Goal: Information Seeking & Learning: Check status

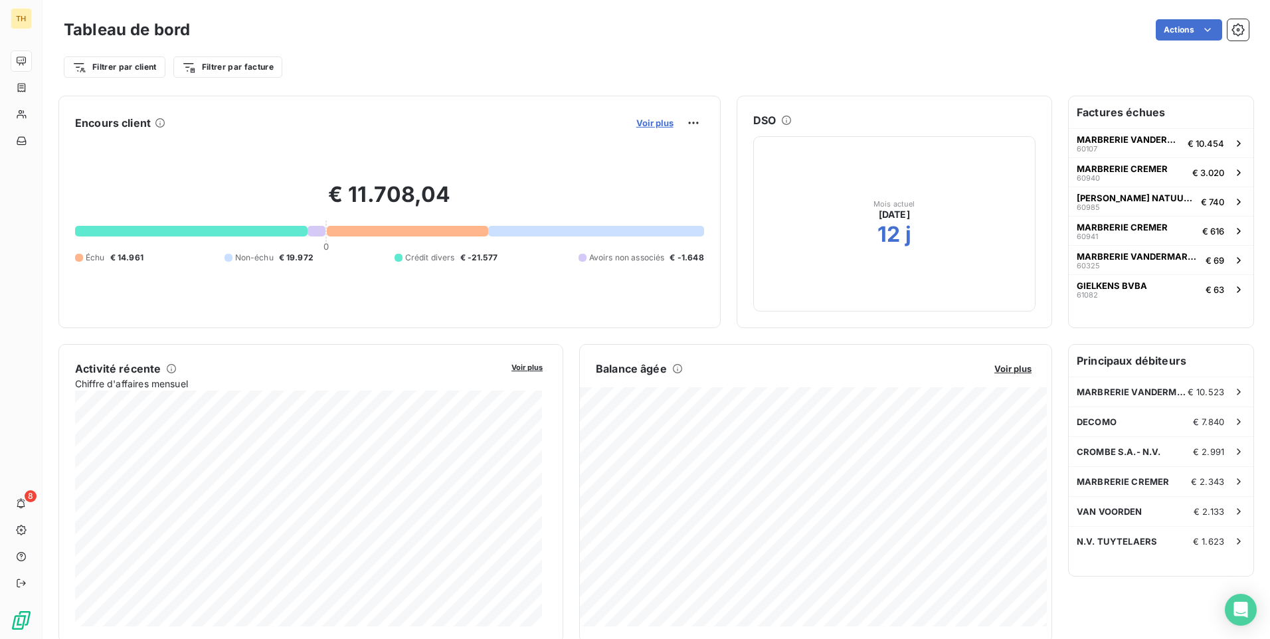
click at [648, 124] on span "Voir plus" at bounding box center [654, 123] width 37 height 11
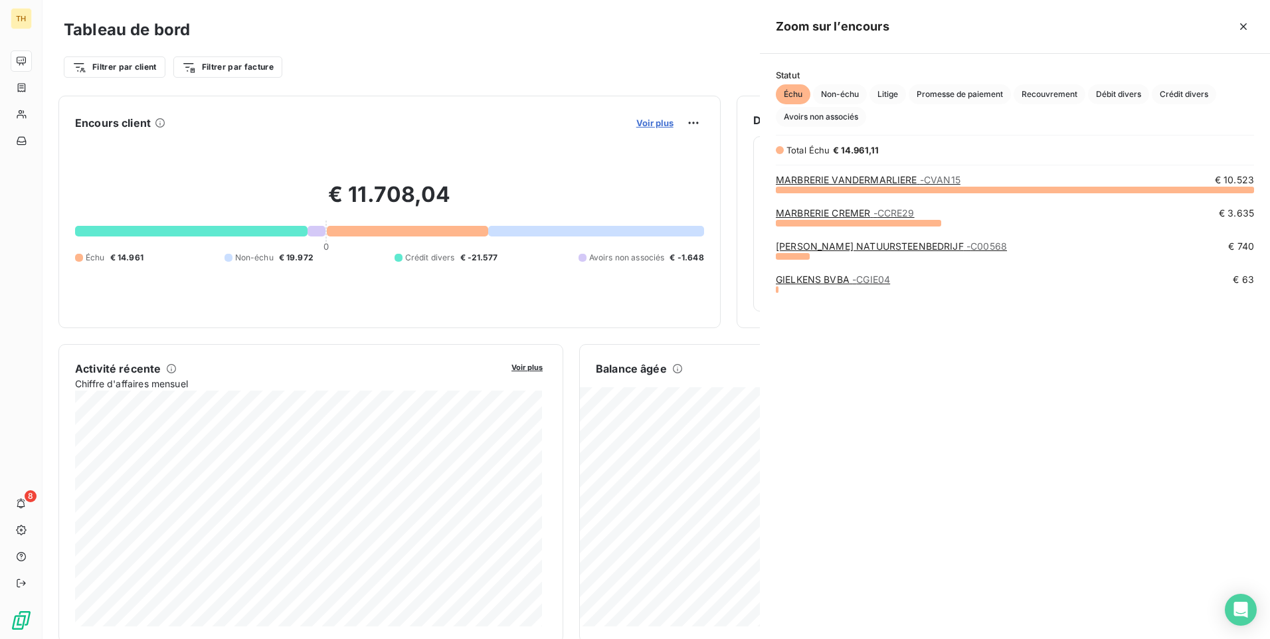
scroll to position [440, 500]
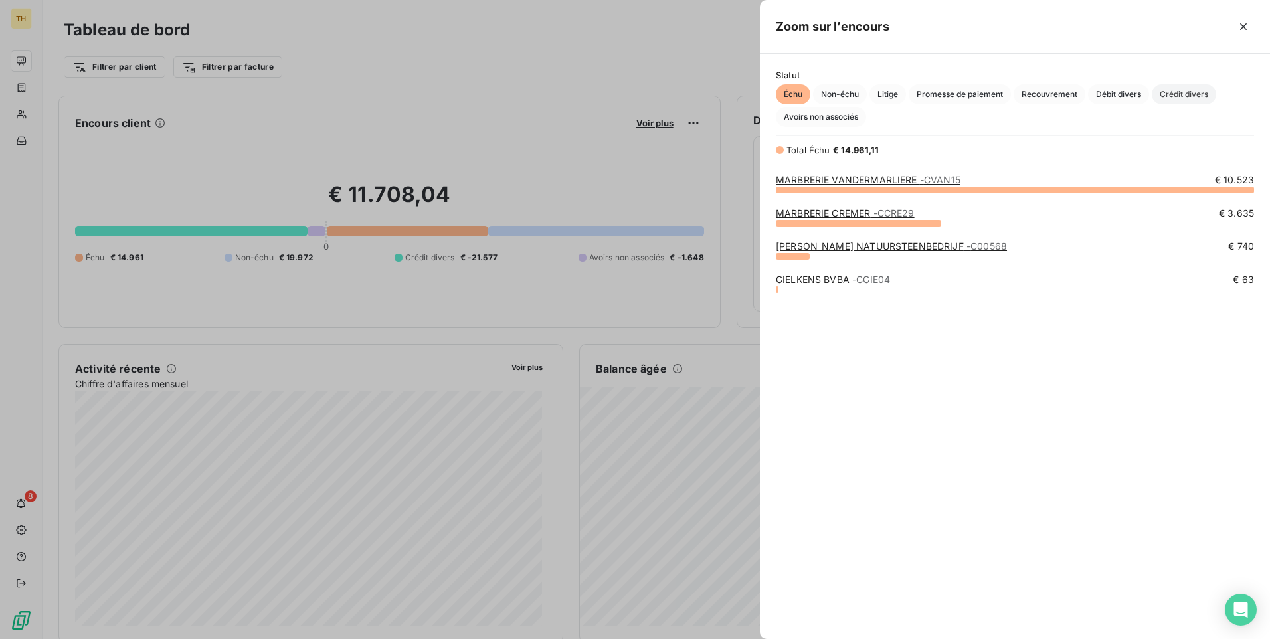
click at [1176, 90] on span "Crédit divers" at bounding box center [1184, 94] width 64 height 20
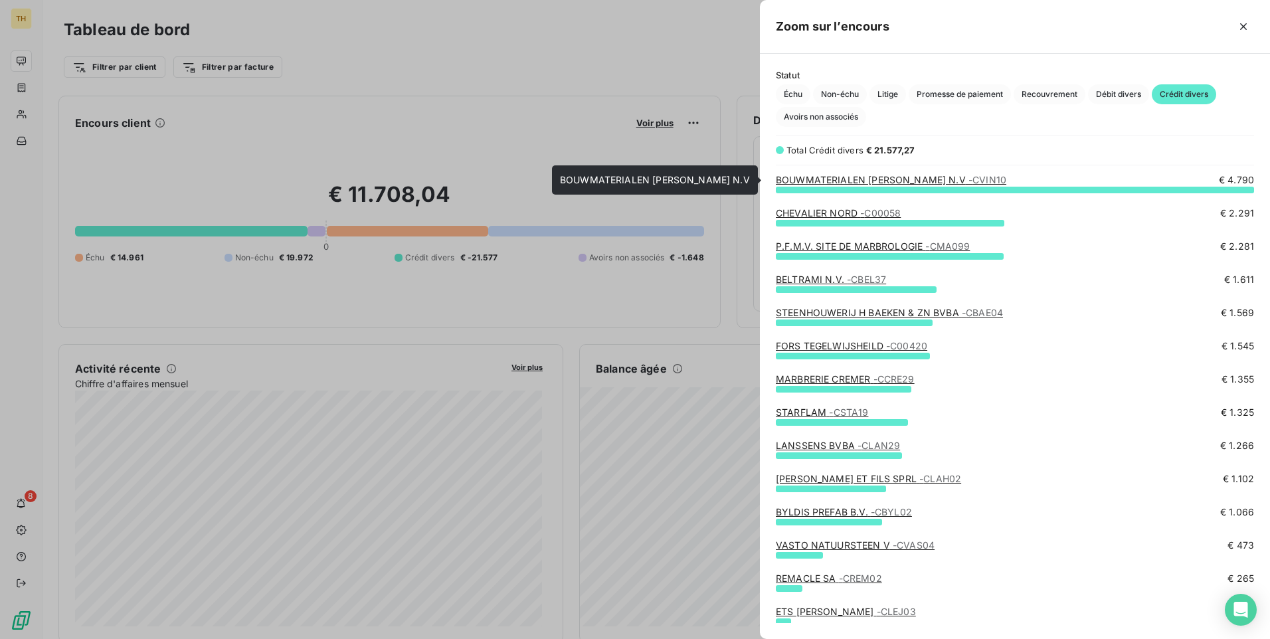
click at [900, 180] on link "BOUWMATERIALEN [PERSON_NAME] N.V - CVIN10" at bounding box center [891, 179] width 230 height 11
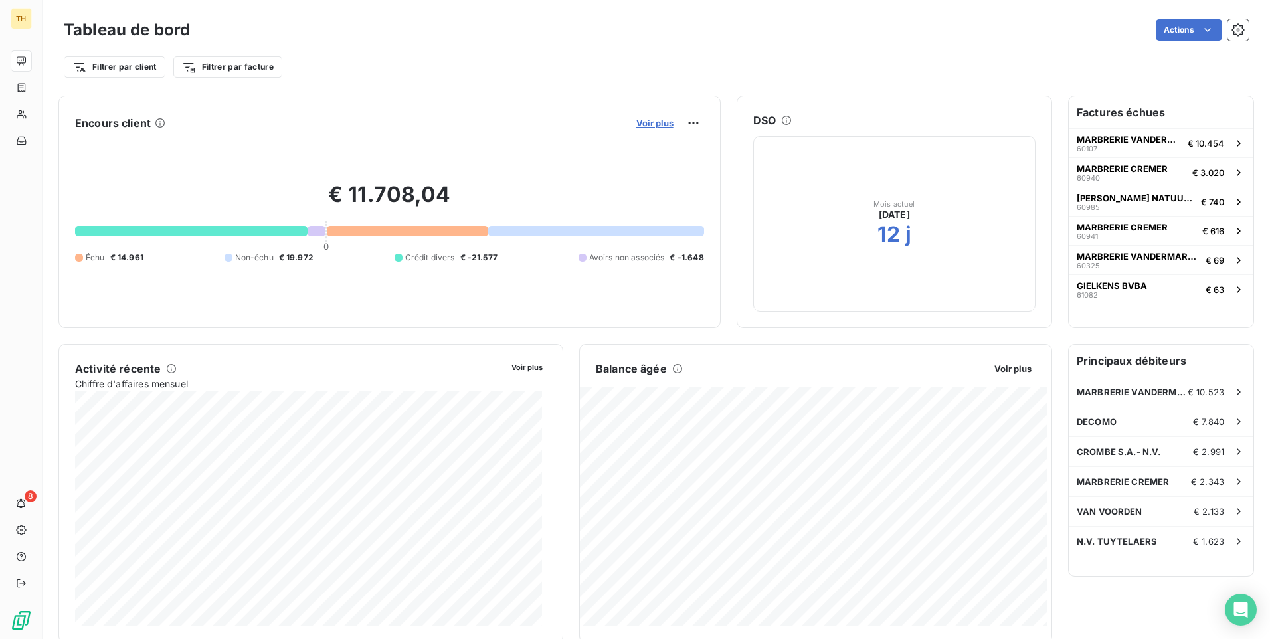
click at [650, 122] on span "Voir plus" at bounding box center [654, 123] width 37 height 11
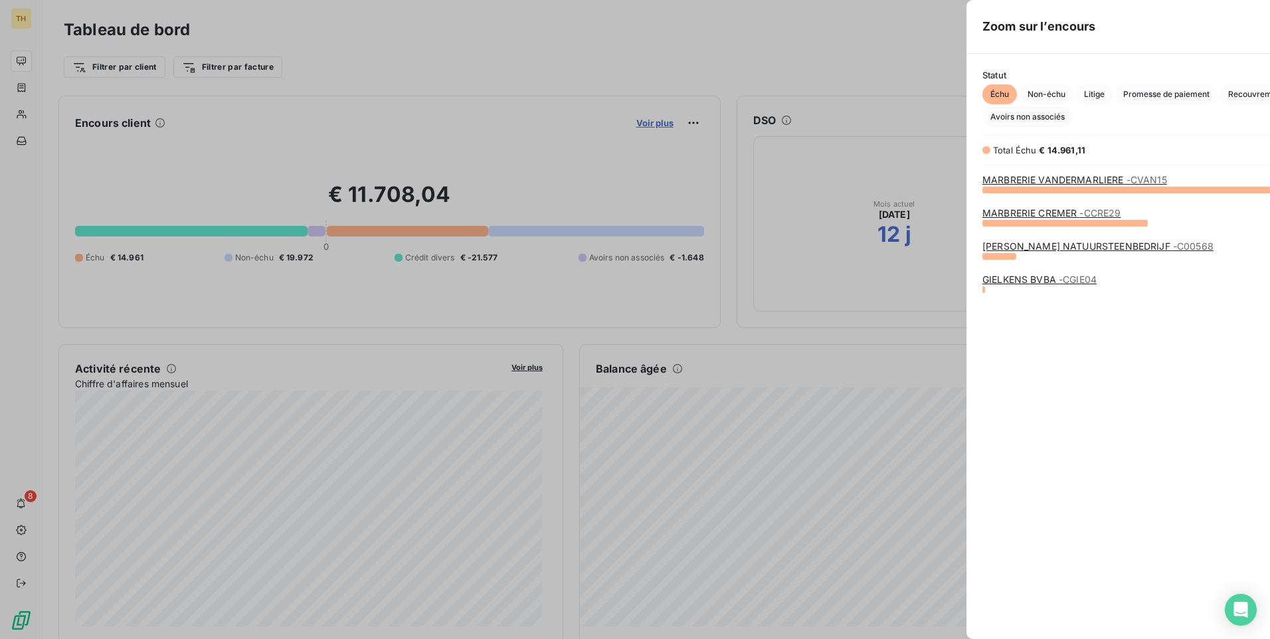
scroll to position [629, 500]
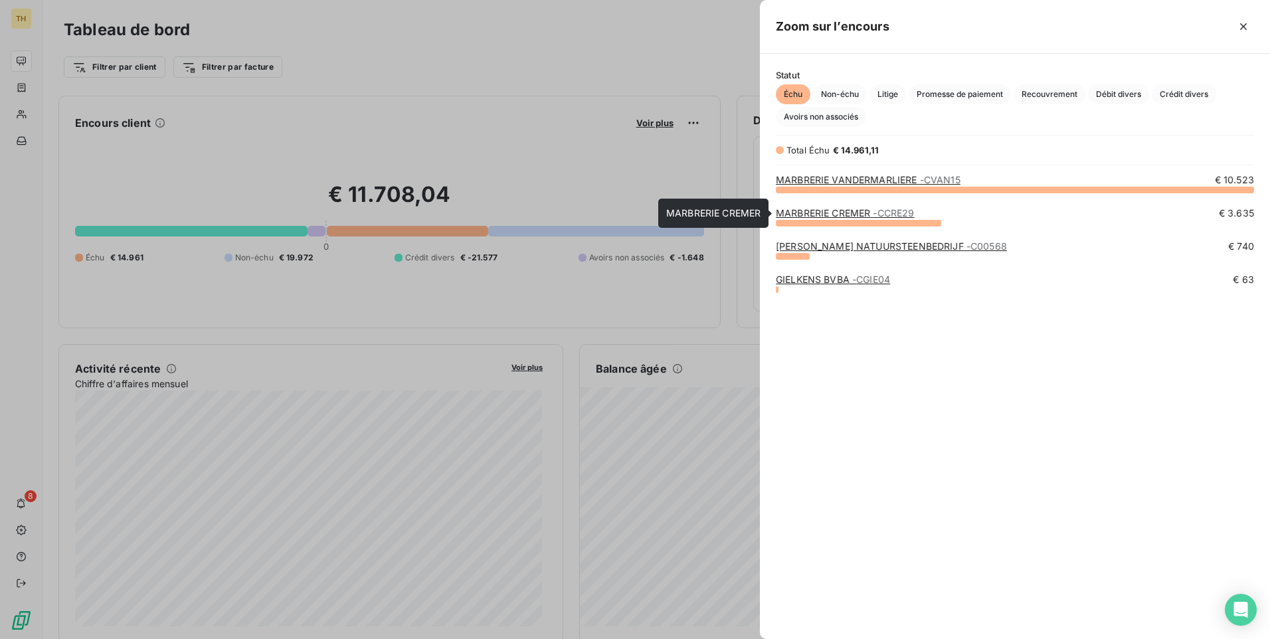
click at [842, 209] on link "MARBRERIE CREMER - CCRE29" at bounding box center [845, 212] width 139 height 11
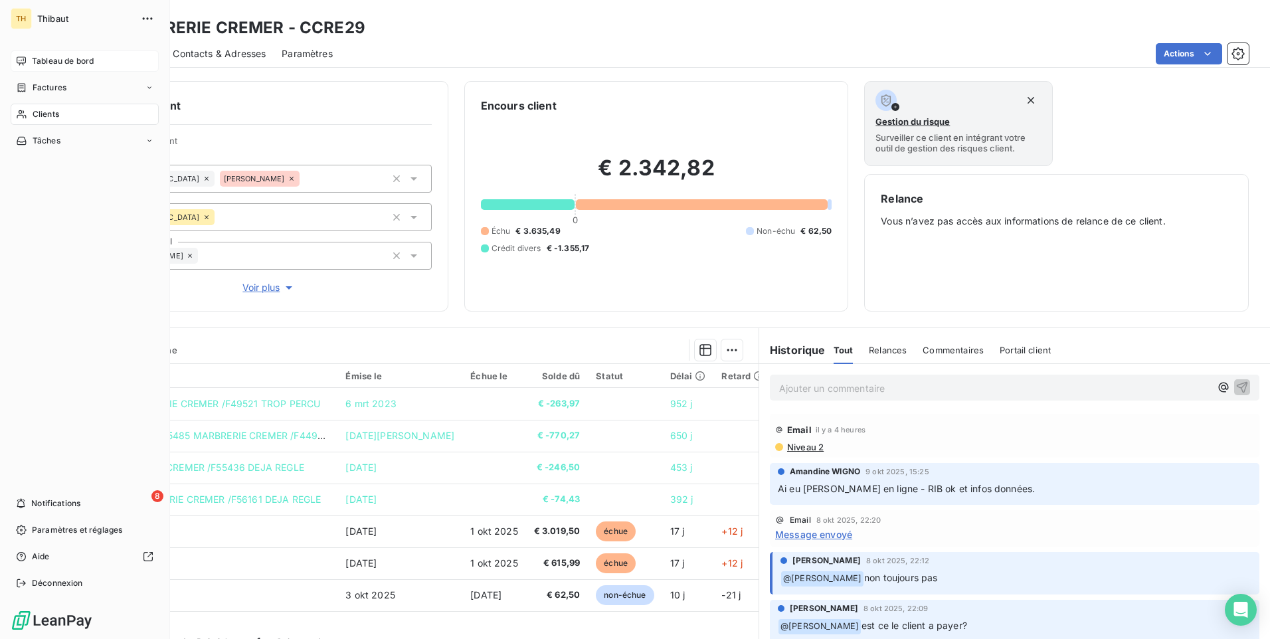
click at [77, 62] on span "Tableau de bord" at bounding box center [63, 61] width 62 height 12
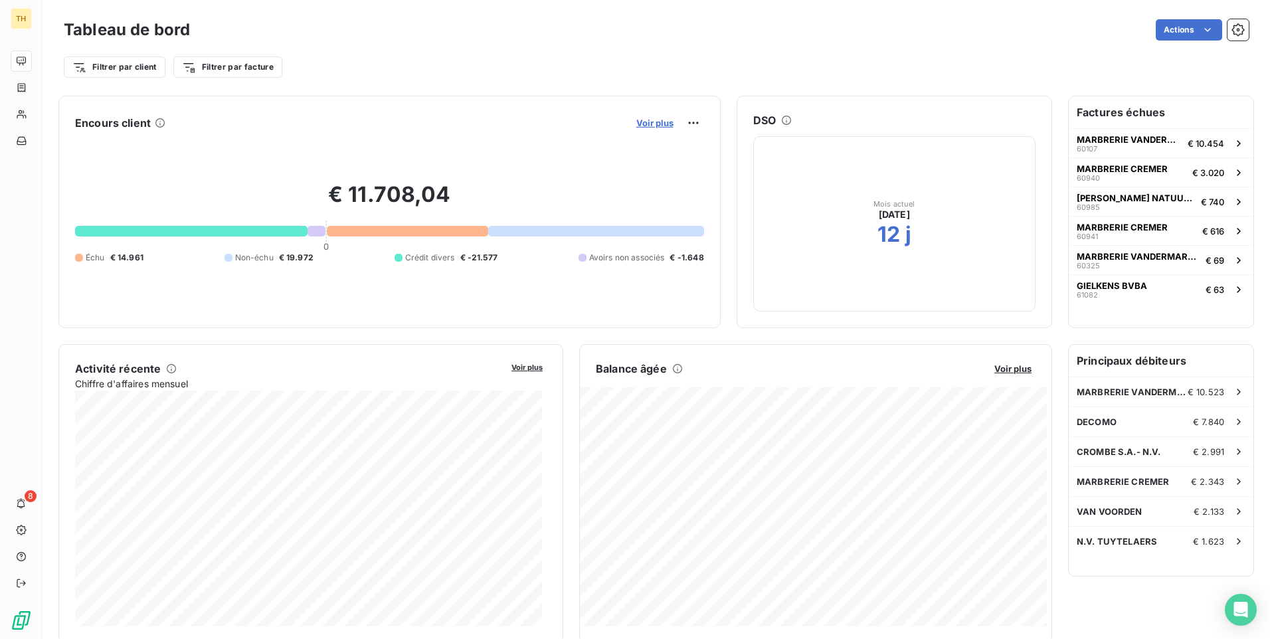
click at [646, 124] on span "Voir plus" at bounding box center [654, 123] width 37 height 11
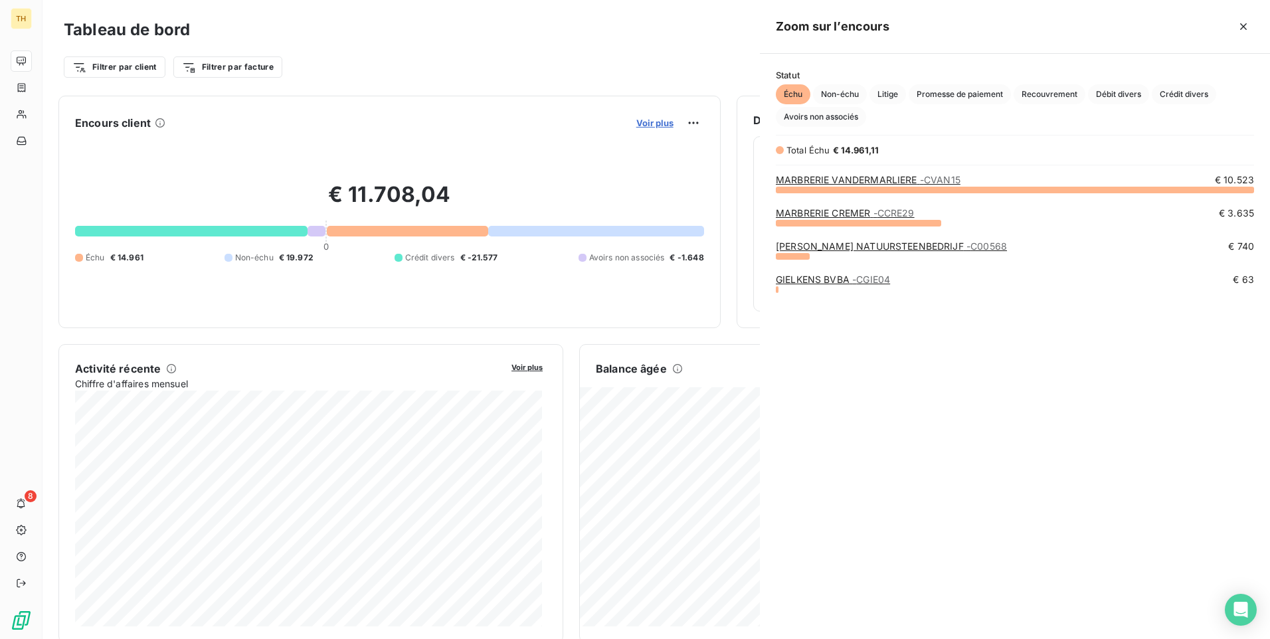
scroll to position [629, 500]
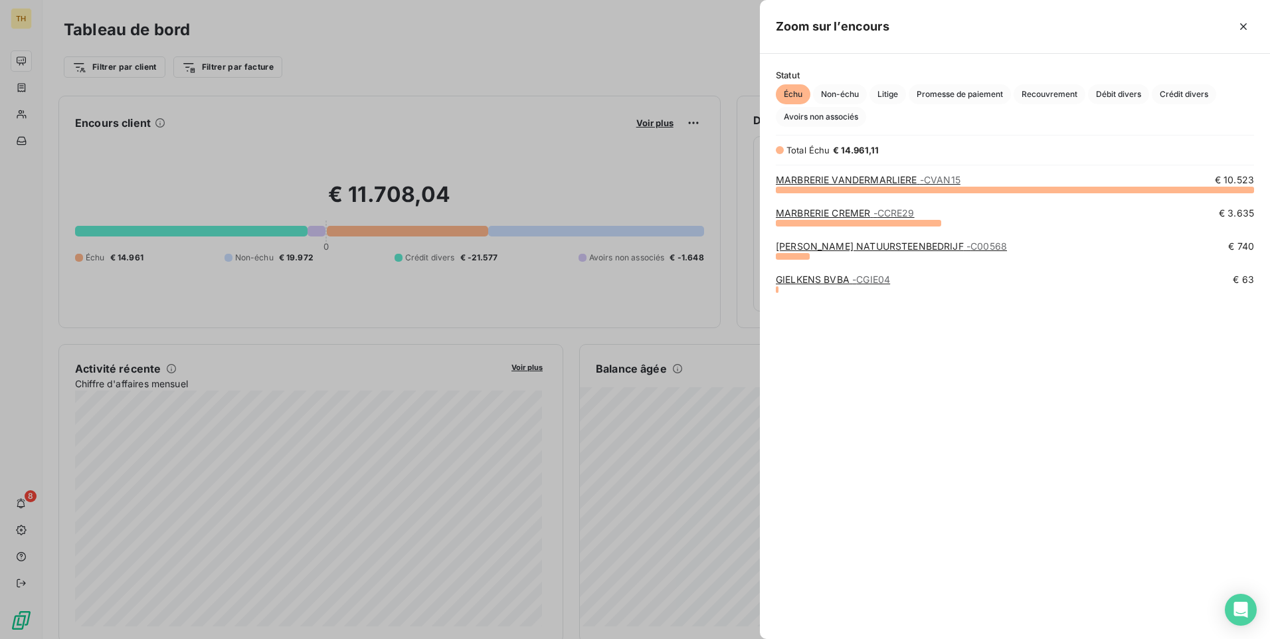
click at [861, 243] on link "[PERSON_NAME] NATUURSTEENBEDRIJF - C00568" at bounding box center [891, 245] width 231 height 11
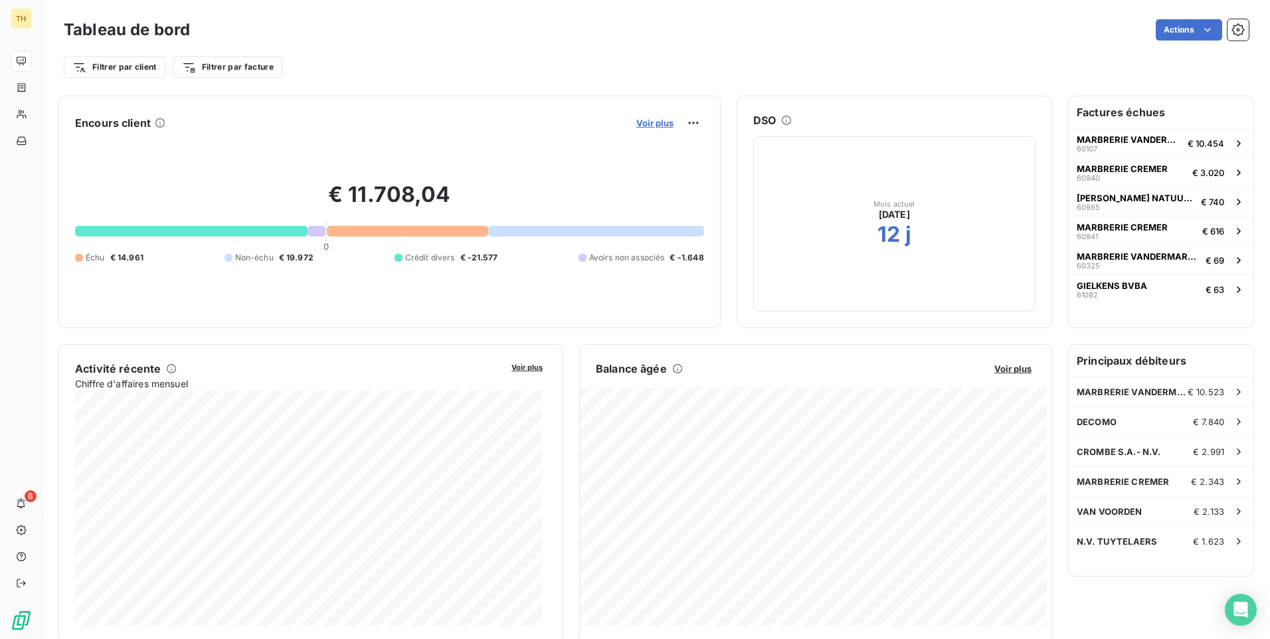
click at [649, 124] on span "Voir plus" at bounding box center [654, 123] width 37 height 11
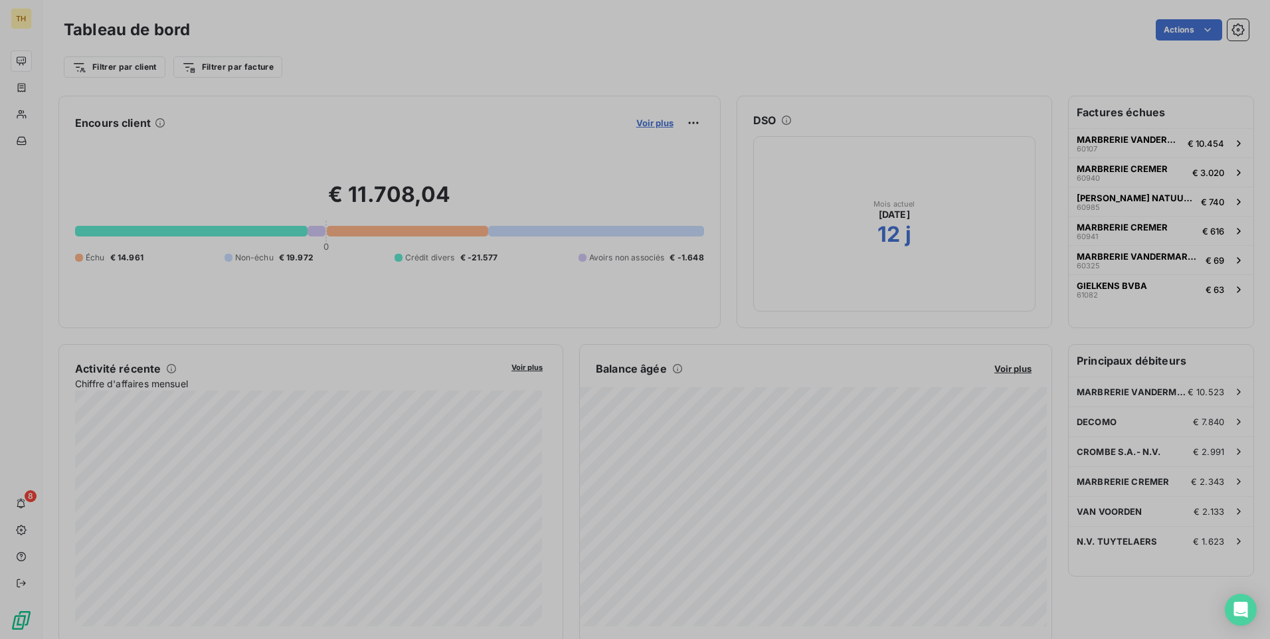
scroll to position [11, 11]
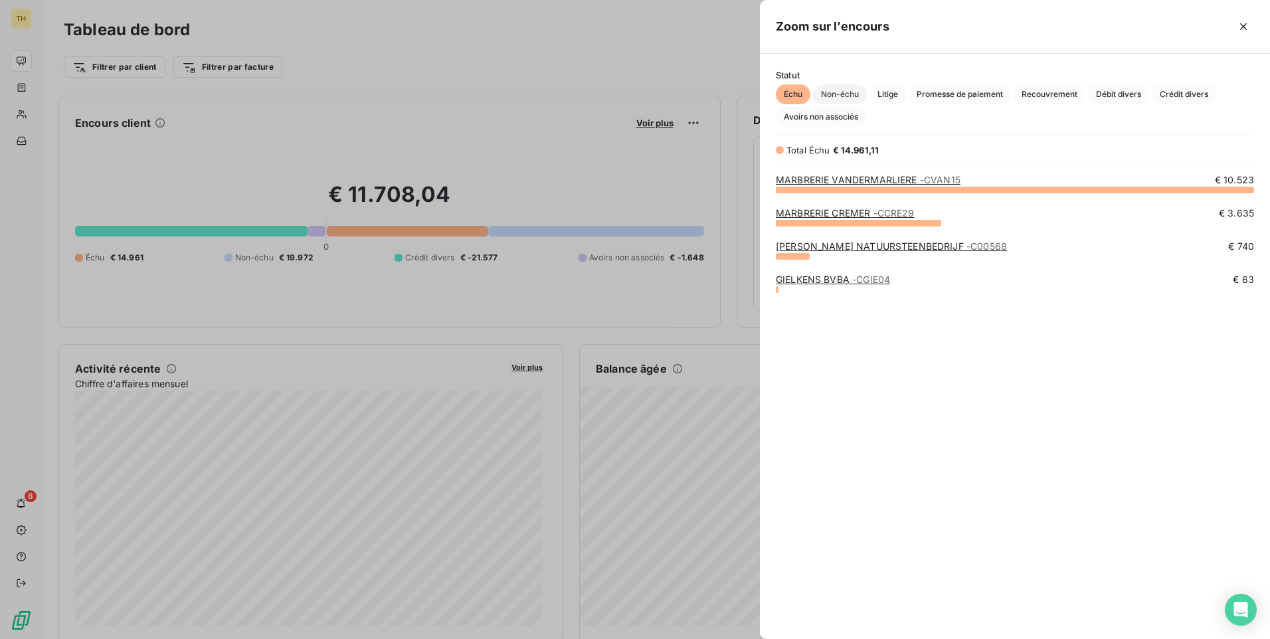
click at [843, 91] on span "Non-échu" at bounding box center [840, 94] width 54 height 20
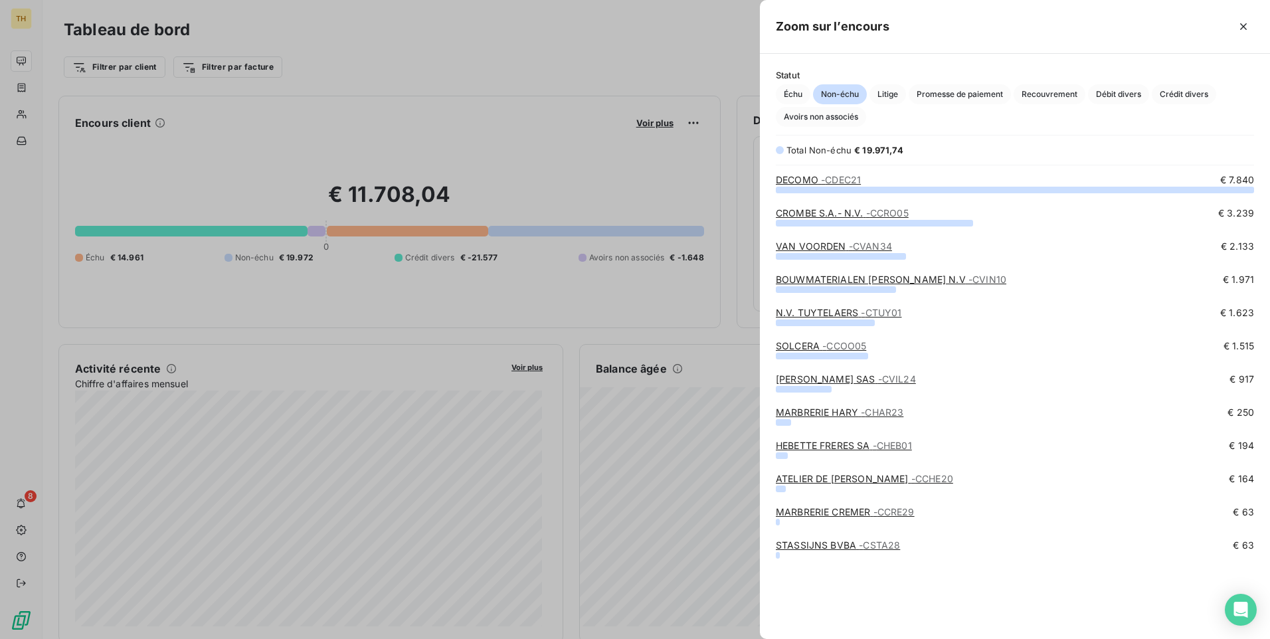
scroll to position [440, 500]
click at [818, 345] on link "SOLCERA - CCOO05" at bounding box center [821, 345] width 90 height 11
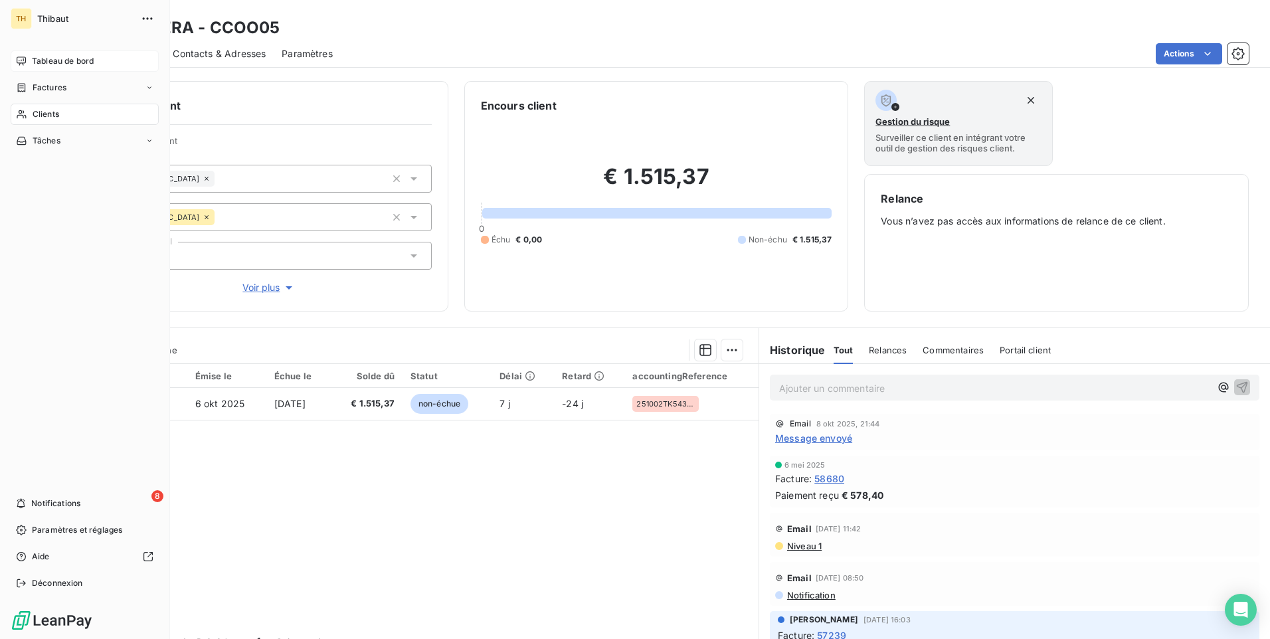
click at [45, 59] on span "Tableau de bord" at bounding box center [63, 61] width 62 height 12
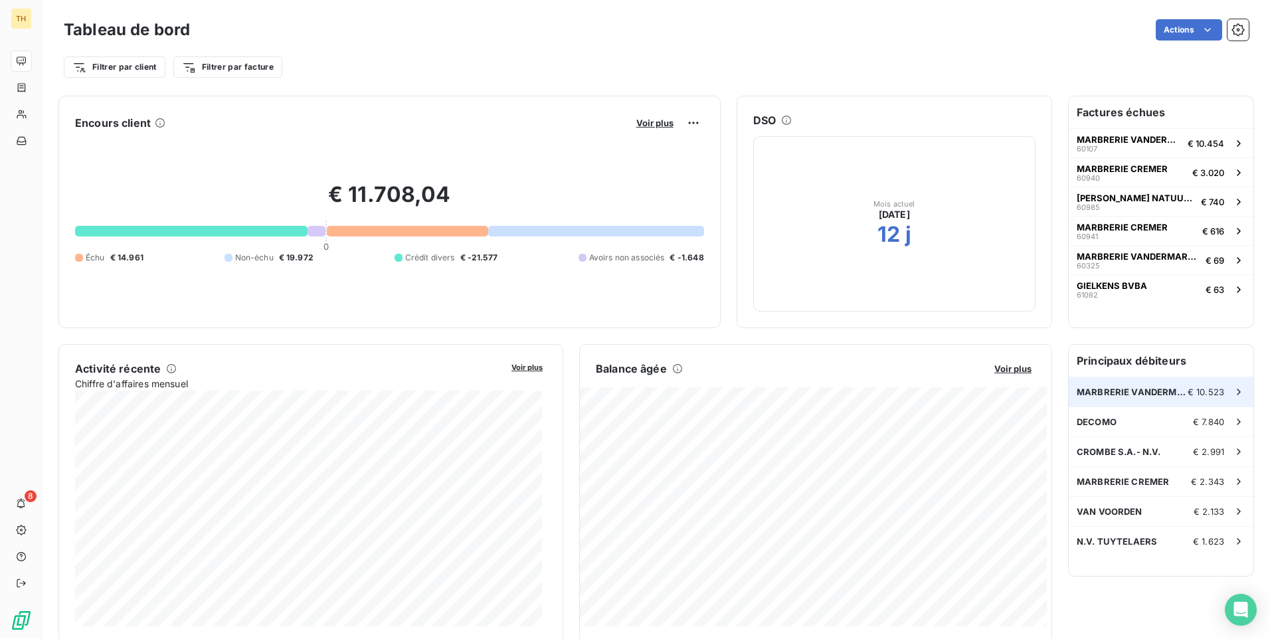
click at [1115, 397] on span "MARBRERIE VANDERMARLIERE" at bounding box center [1132, 392] width 111 height 11
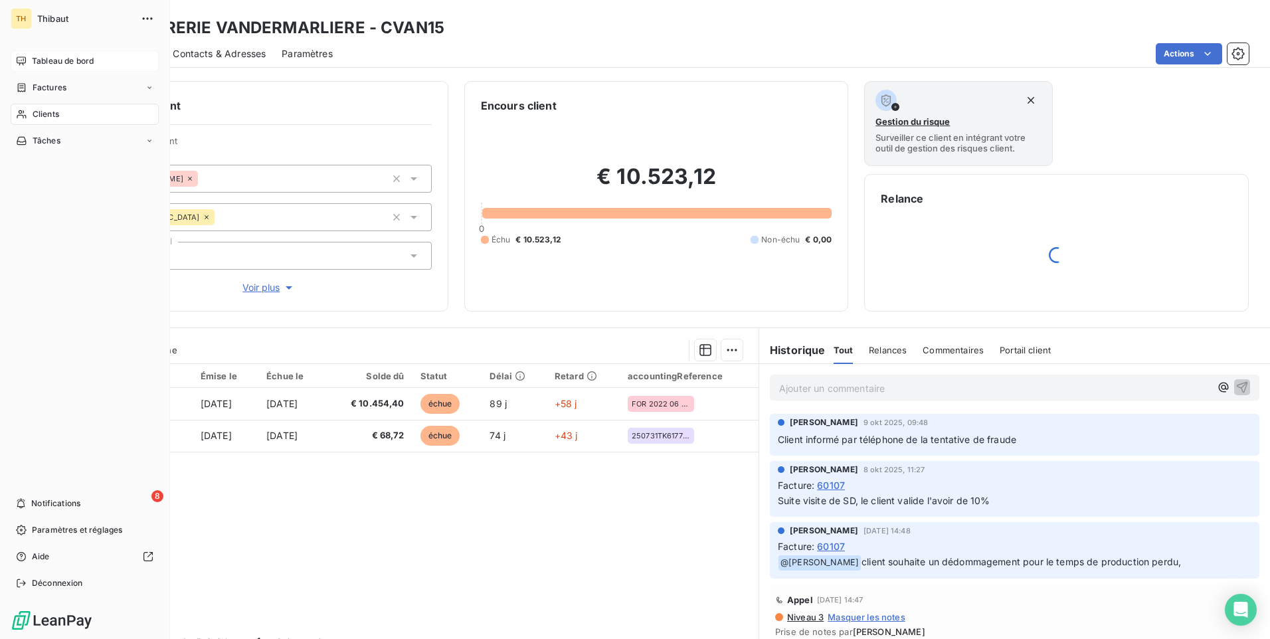
click at [78, 68] on div "Tableau de bord" at bounding box center [85, 60] width 148 height 21
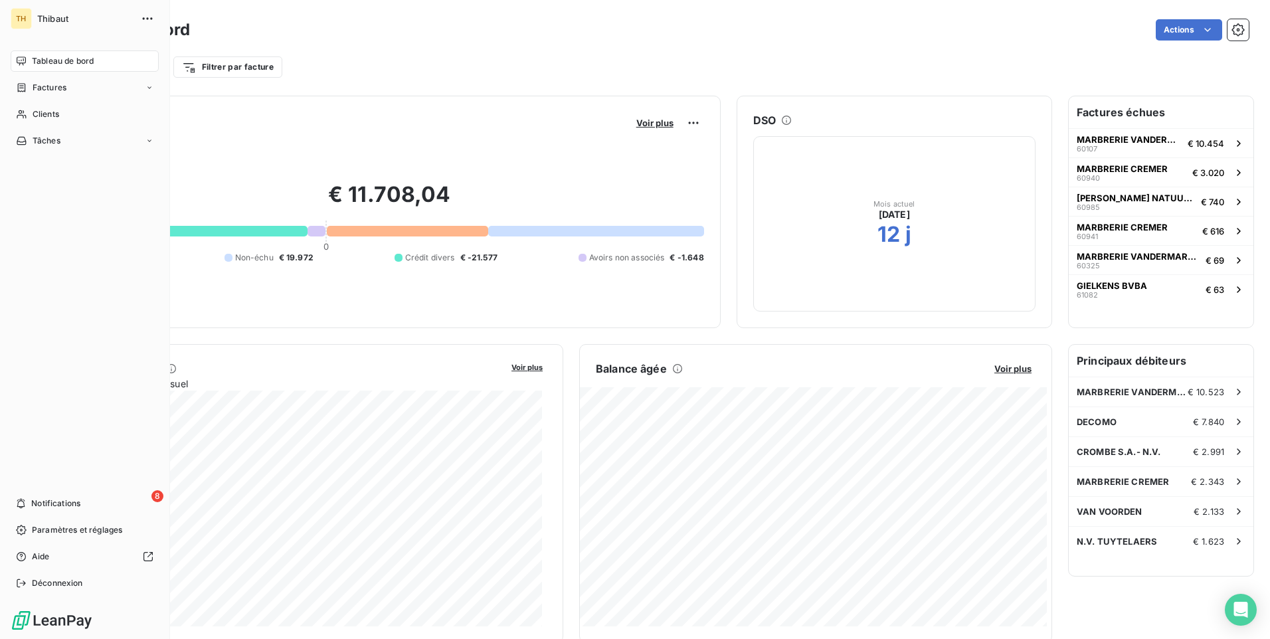
click at [76, 62] on span "Tableau de bord" at bounding box center [63, 61] width 62 height 12
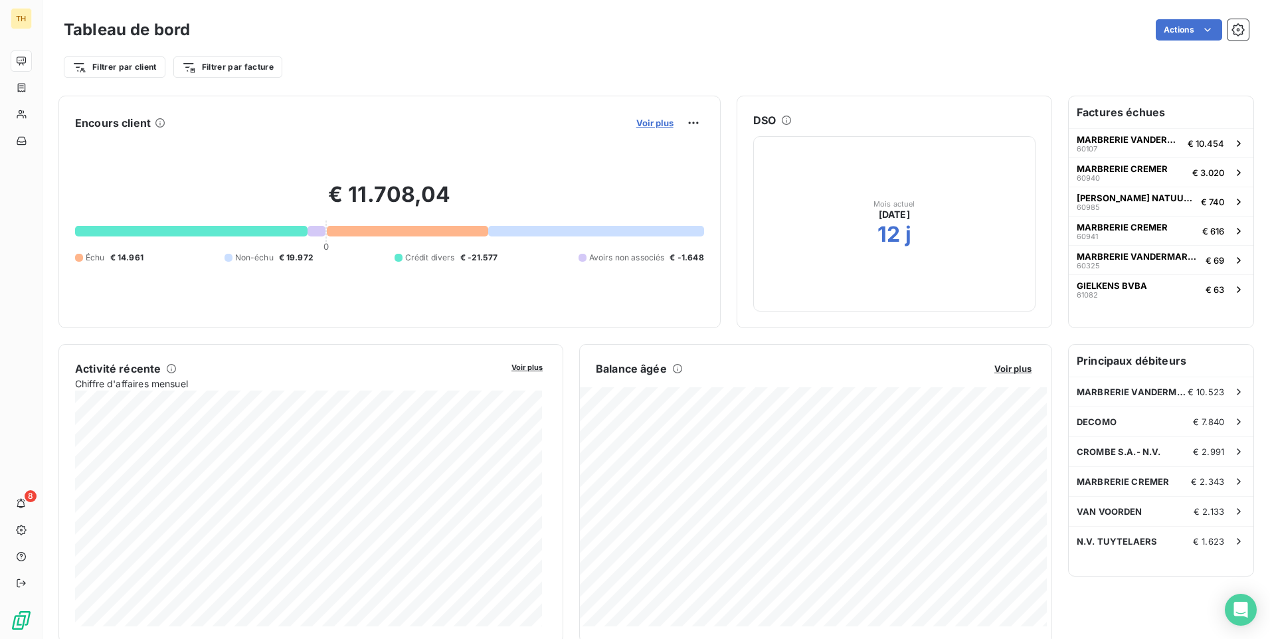
click at [642, 124] on span "Voir plus" at bounding box center [654, 123] width 37 height 11
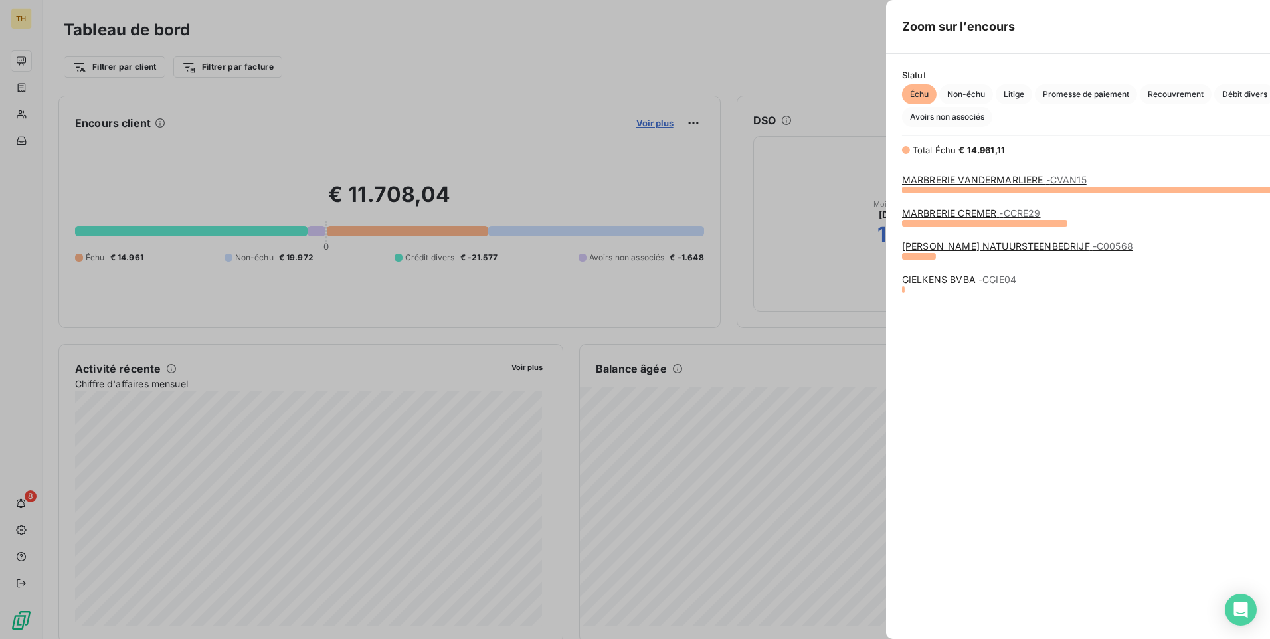
scroll to position [629, 500]
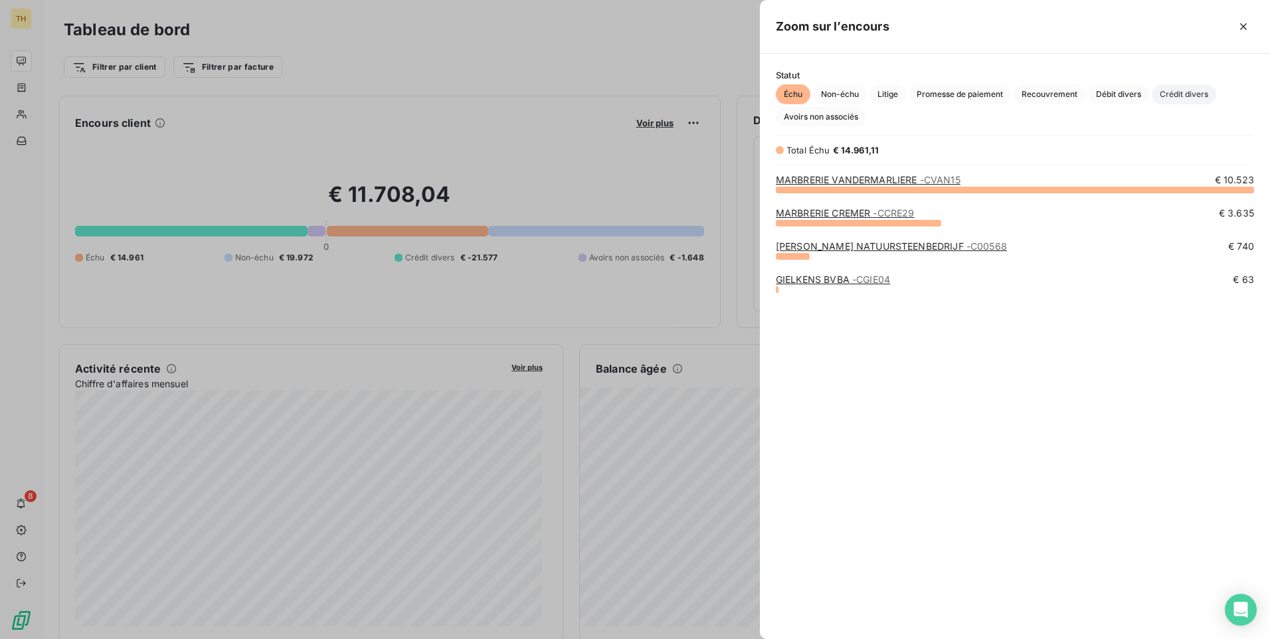
click at [1191, 100] on span "Crédit divers" at bounding box center [1184, 94] width 64 height 20
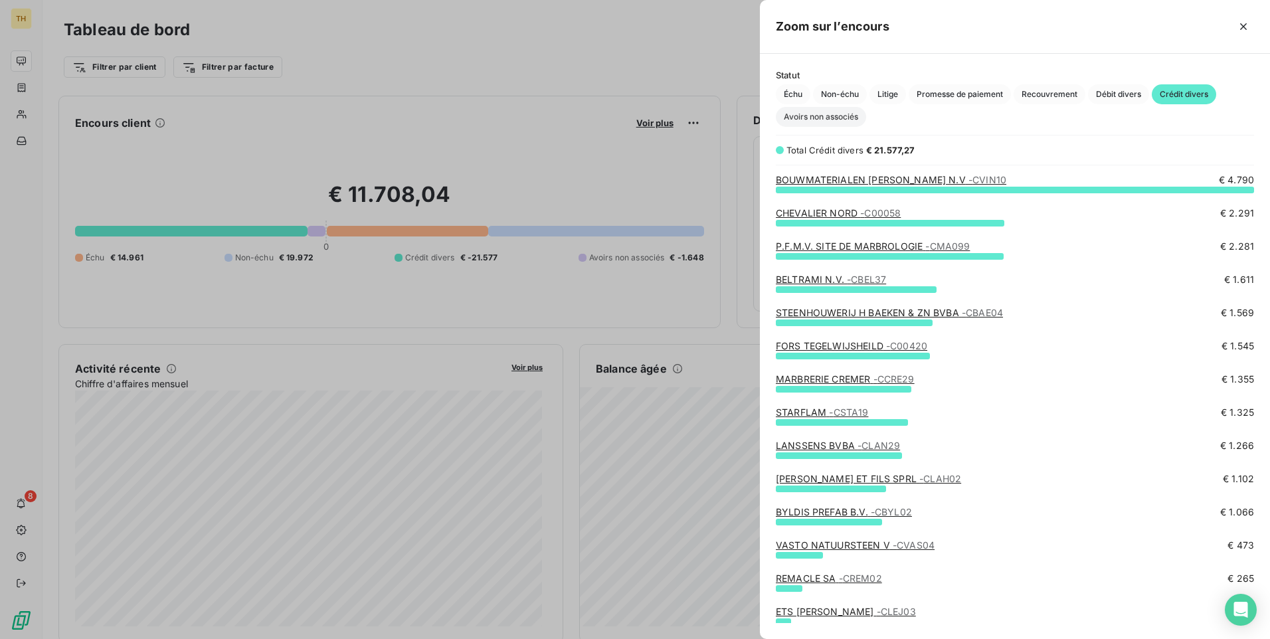
click at [839, 114] on span "Avoirs non associés" at bounding box center [821, 117] width 90 height 20
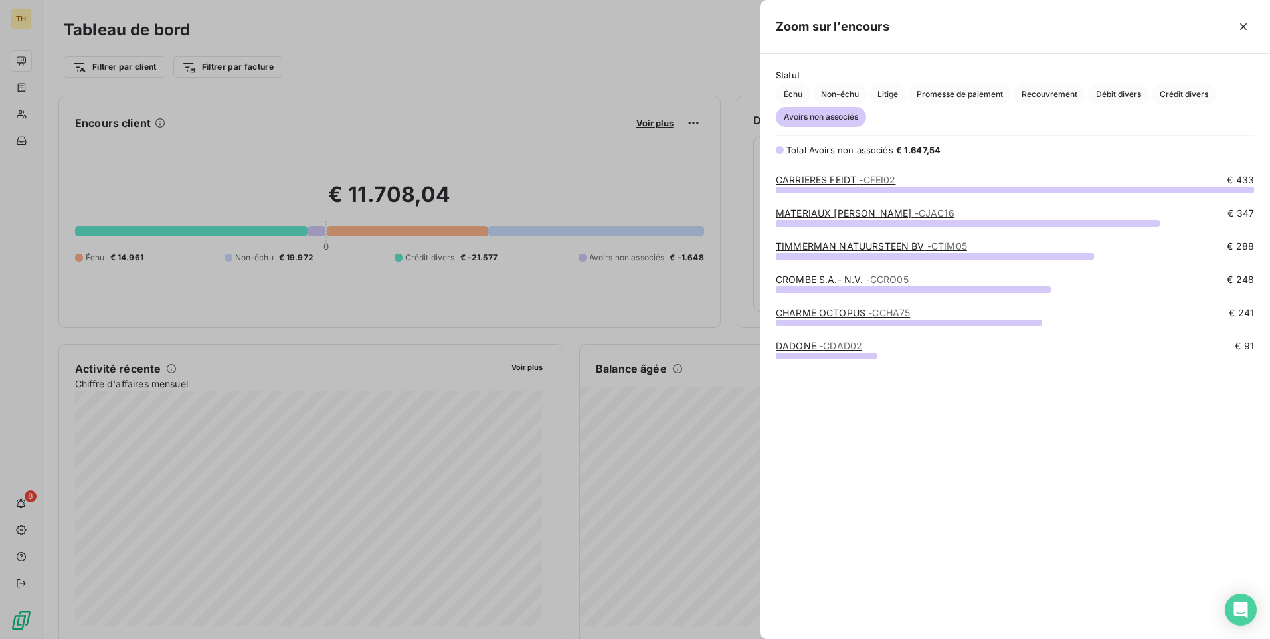
scroll to position [440, 500]
click at [836, 312] on link "CHARME OCTOPUS - CCHA75" at bounding box center [843, 312] width 134 height 11
